Goal: Task Accomplishment & Management: Use online tool/utility

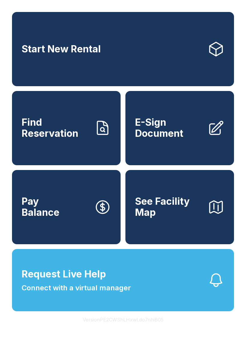
click at [174, 289] on button "Request Live Help Connect with a virtual manager" at bounding box center [123, 280] width 222 height 62
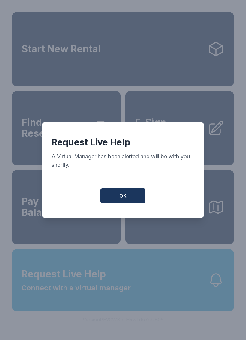
click at [132, 198] on button "OK" at bounding box center [122, 196] width 45 height 15
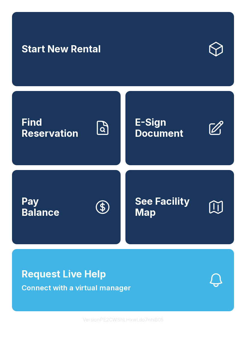
click at [196, 291] on button "Request Live Help Connect with a virtual manager" at bounding box center [123, 280] width 222 height 62
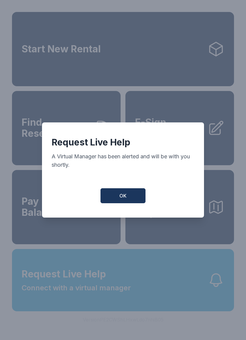
click at [119, 194] on button "OK" at bounding box center [122, 196] width 45 height 15
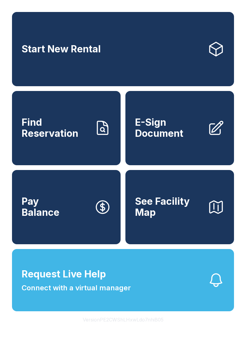
click at [210, 137] on icon at bounding box center [215, 128] width 17 height 17
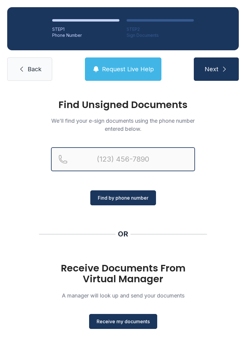
click at [108, 157] on input "Reservation phone number" at bounding box center [123, 159] width 144 height 24
type input "[PHONE_NUMBER]"
click at [216, 69] on button "Next" at bounding box center [216, 69] width 45 height 23
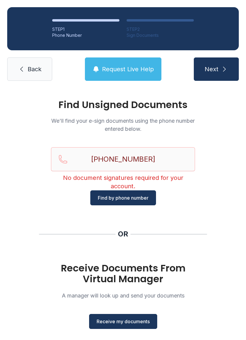
click at [41, 68] on span "Back" at bounding box center [35, 69] width 14 height 8
